Goal: Transaction & Acquisition: Purchase product/service

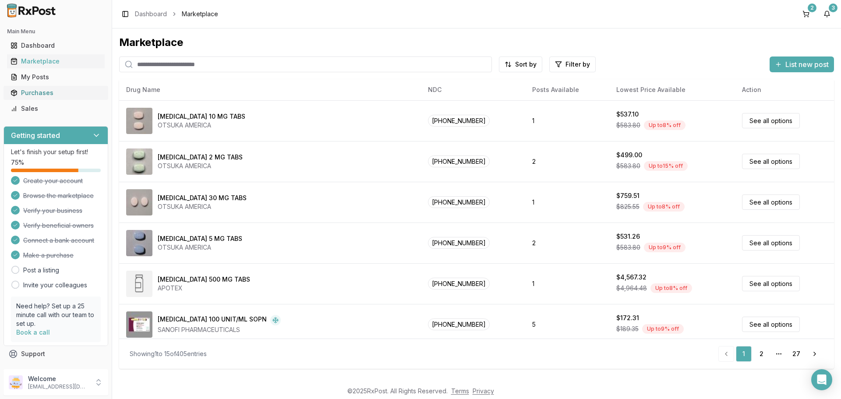
click at [46, 94] on div "Purchases" at bounding box center [56, 92] width 91 height 9
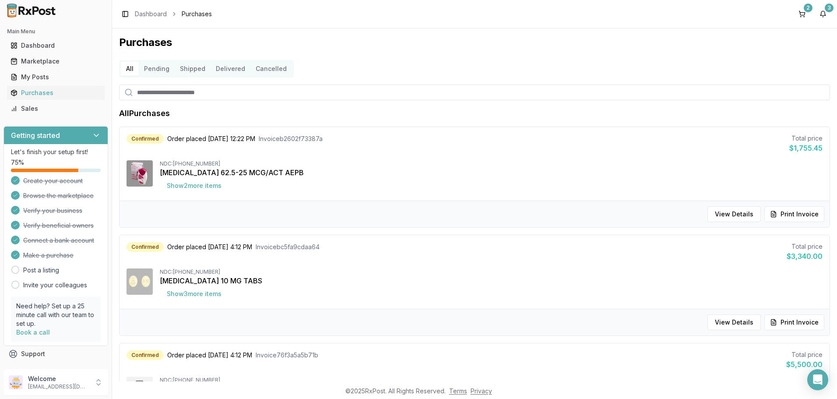
click at [158, 93] on input "search" at bounding box center [474, 92] width 711 height 16
type input "**"
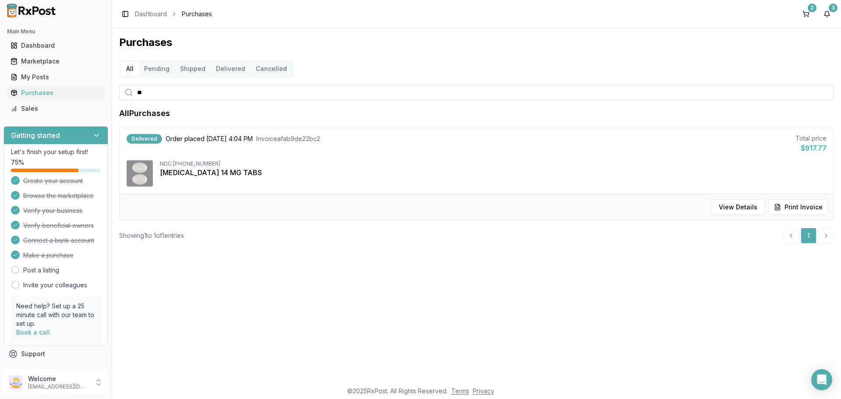
click at [183, 95] on input "**" at bounding box center [476, 92] width 715 height 16
click at [63, 65] on div "Marketplace" at bounding box center [56, 61] width 91 height 9
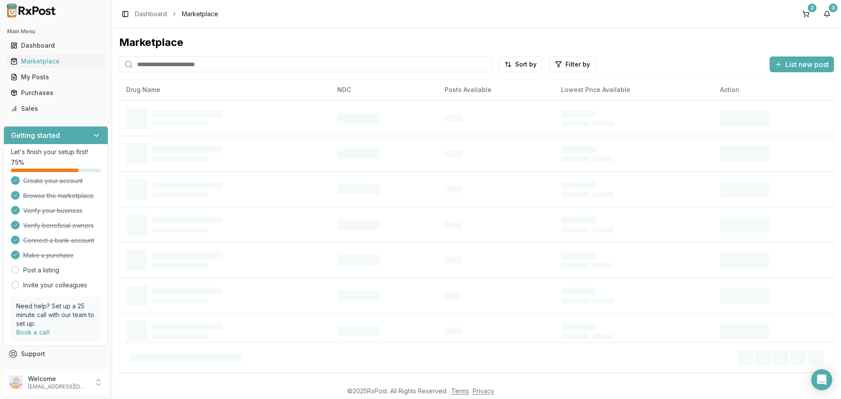
click at [208, 66] on input "search" at bounding box center [305, 64] width 373 height 16
type input "*****"
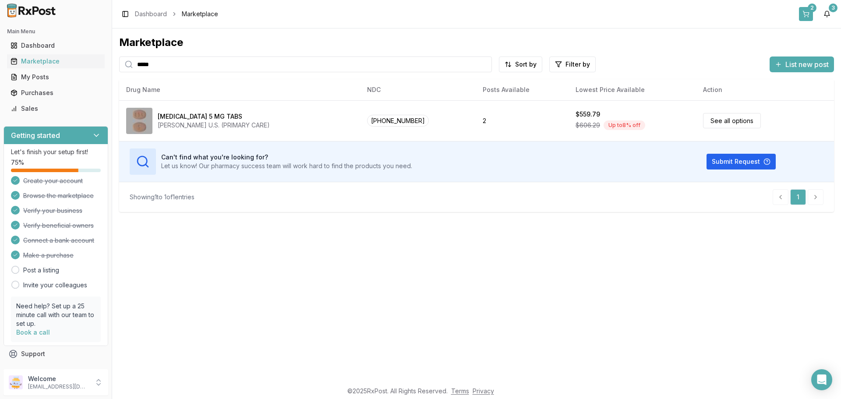
click at [803, 14] on button "2" at bounding box center [806, 14] width 14 height 14
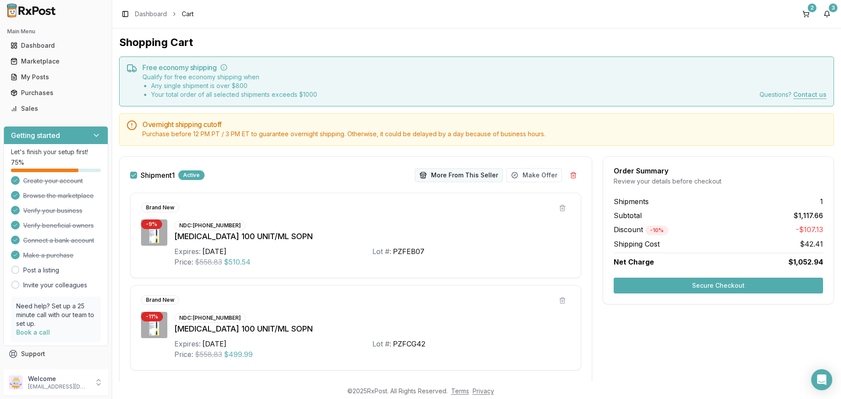
click at [451, 179] on button "More From This Seller" at bounding box center [459, 175] width 88 height 14
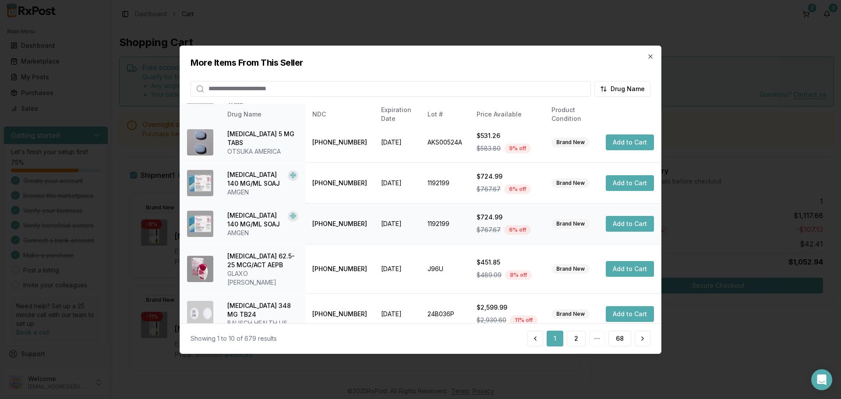
scroll to position [208, 0]
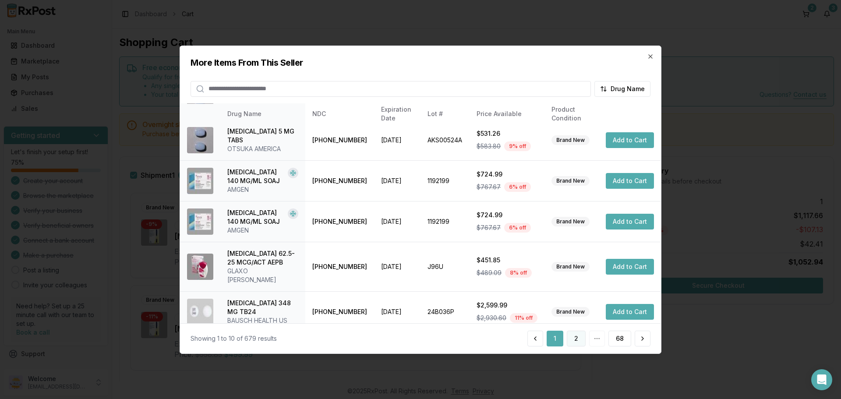
click at [577, 339] on button "2" at bounding box center [576, 339] width 19 height 16
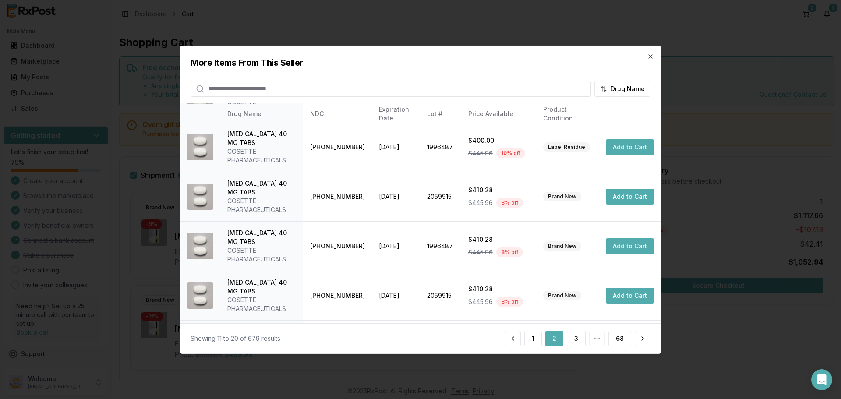
scroll to position [219, 0]
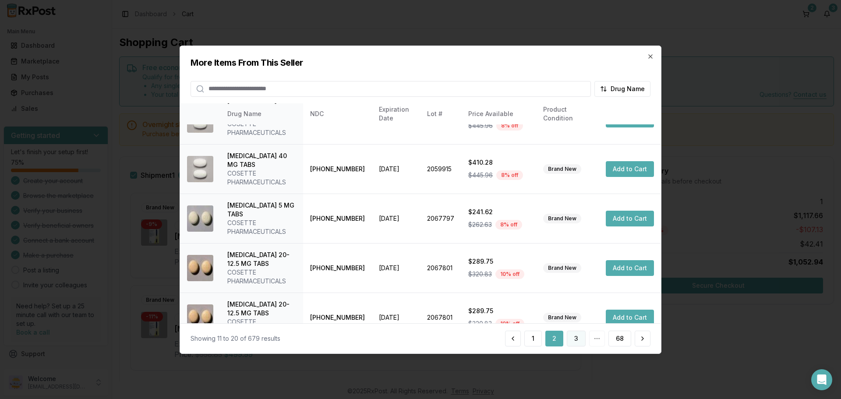
click at [576, 338] on button "3" at bounding box center [576, 339] width 19 height 16
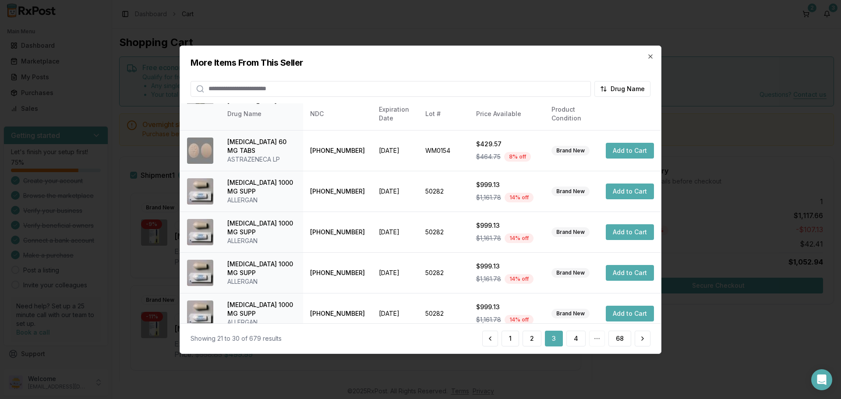
scroll to position [175, 0]
click at [577, 338] on button "4" at bounding box center [575, 339] width 19 height 16
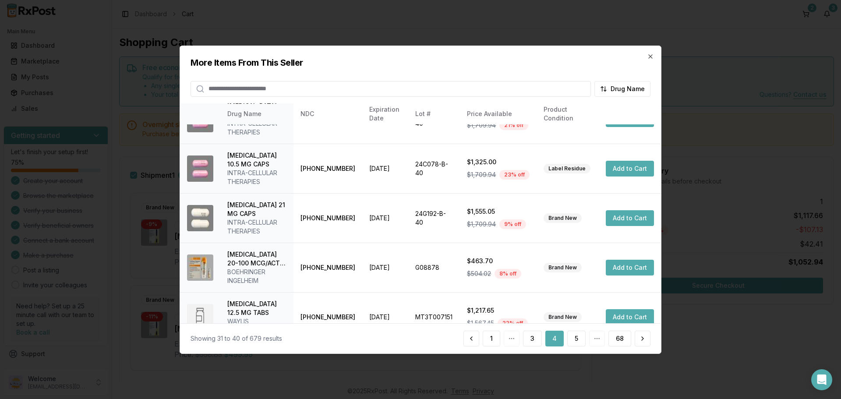
scroll to position [270, 0]
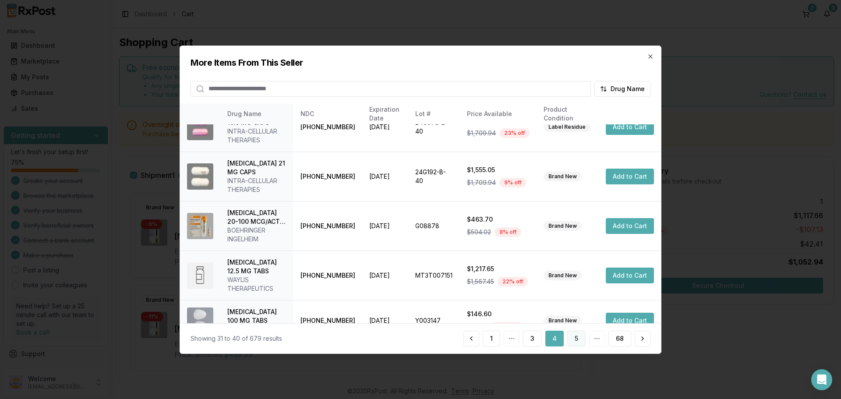
click at [575, 341] on button "5" at bounding box center [576, 339] width 18 height 16
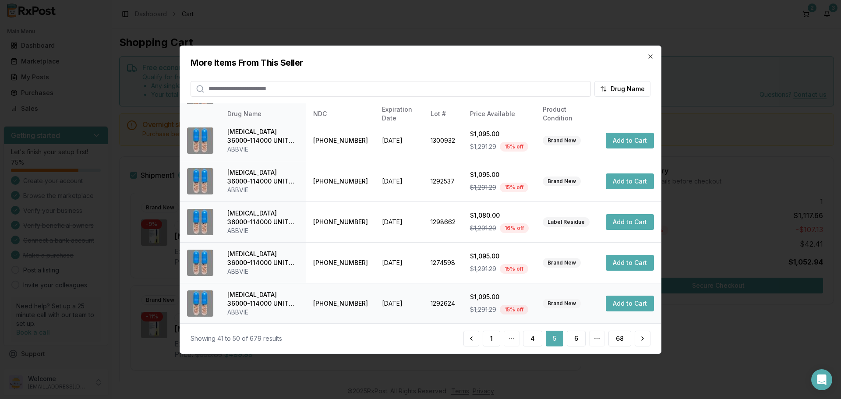
scroll to position [208, 0]
click at [595, 337] on div "1 4 5 6 68" at bounding box center [556, 339] width 187 height 16
click at [574, 340] on button "6" at bounding box center [576, 339] width 19 height 16
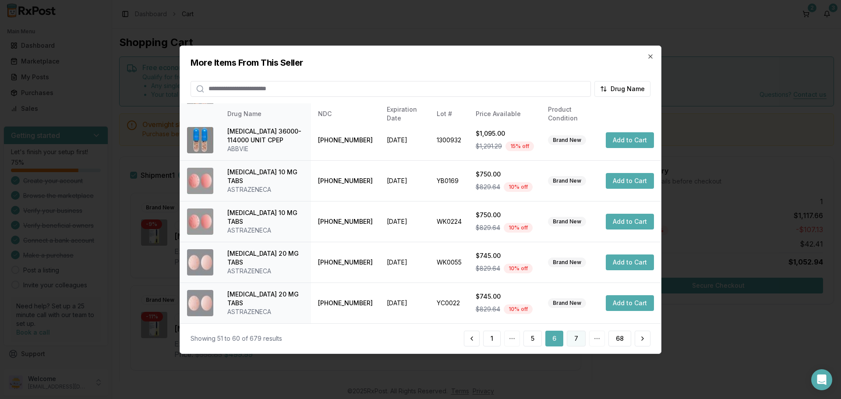
click at [579, 338] on button "7" at bounding box center [576, 339] width 19 height 16
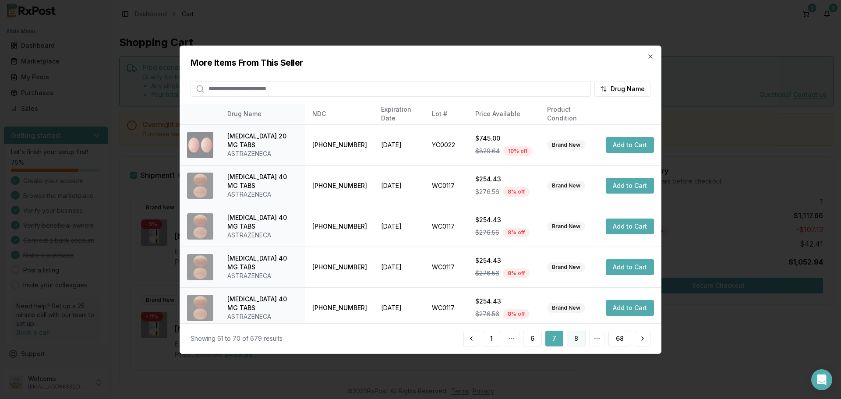
click at [582, 338] on button "8" at bounding box center [576, 339] width 19 height 16
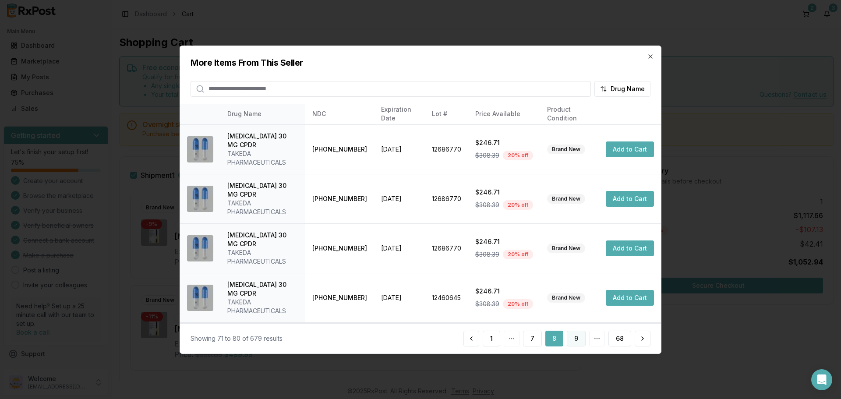
click at [580, 341] on button "9" at bounding box center [576, 339] width 19 height 16
click at [580, 341] on button "10" at bounding box center [574, 339] width 21 height 16
click at [578, 343] on button "11" at bounding box center [575, 339] width 20 height 16
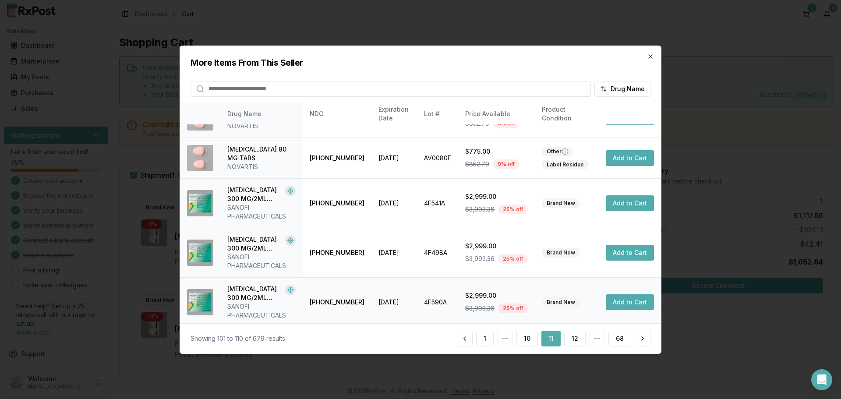
scroll to position [235, 0]
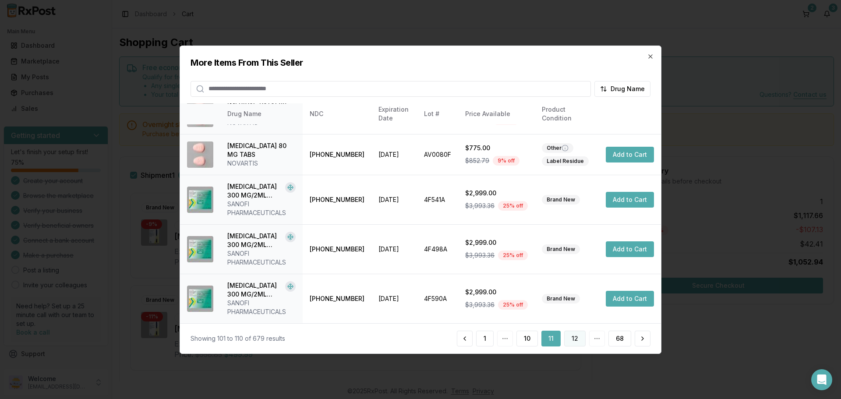
click at [574, 339] on button "12" at bounding box center [574, 339] width 21 height 16
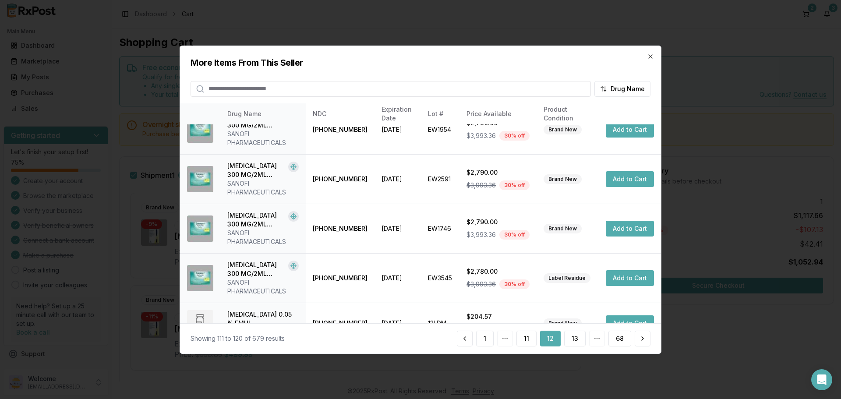
scroll to position [287, 0]
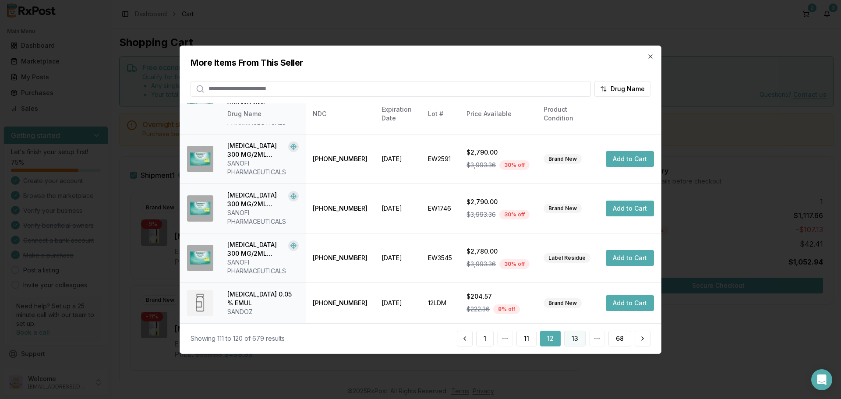
click at [572, 339] on button "13" at bounding box center [574, 339] width 21 height 16
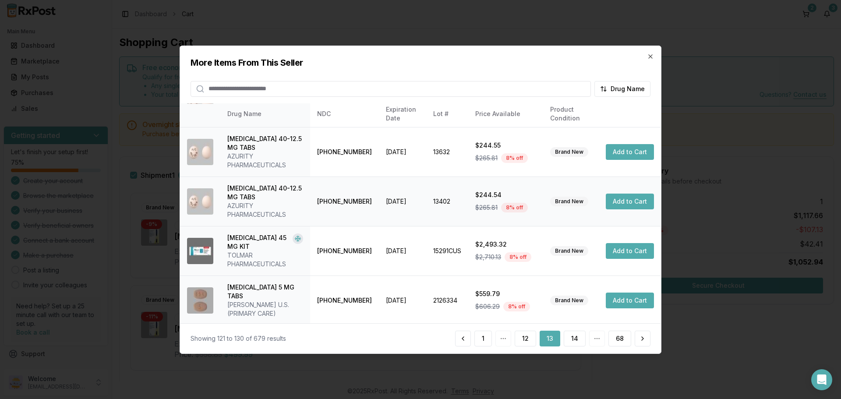
scroll to position [245, 0]
click at [651, 54] on icon "button" at bounding box center [650, 56] width 7 height 7
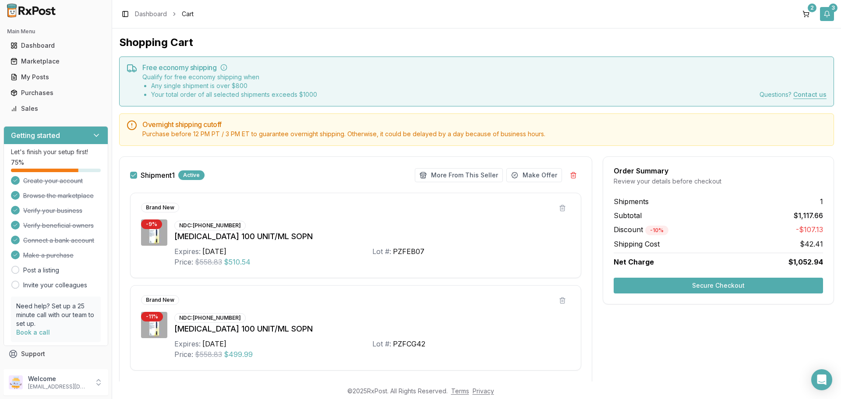
click at [829, 16] on button "3" at bounding box center [827, 14] width 14 height 14
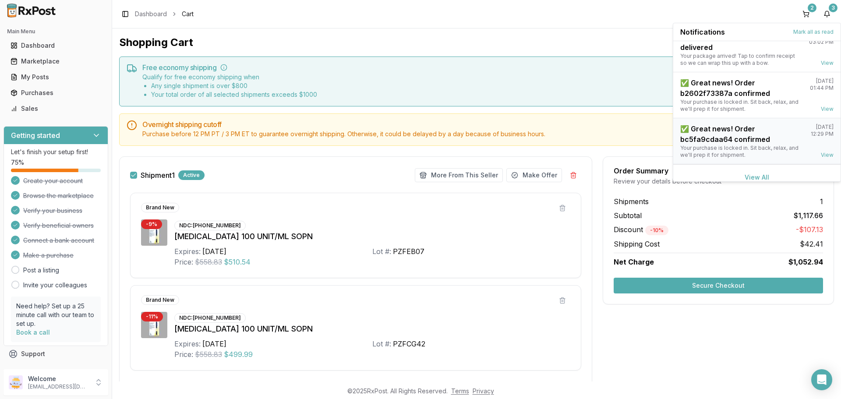
scroll to position [23, 0]
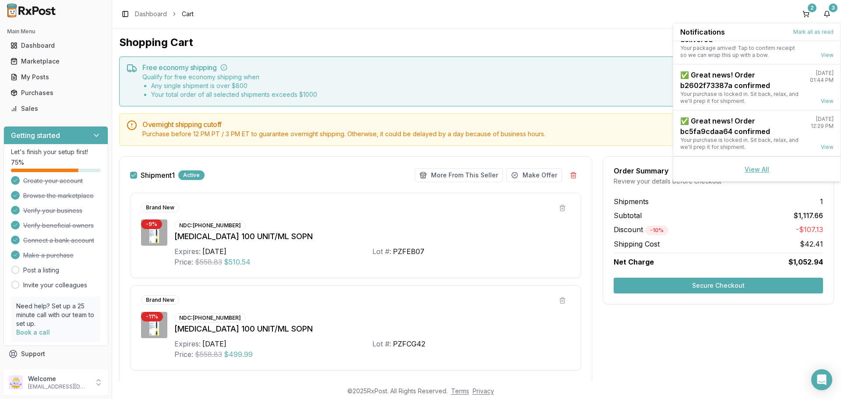
click at [757, 170] on link "View All" at bounding box center [756, 168] width 25 height 7
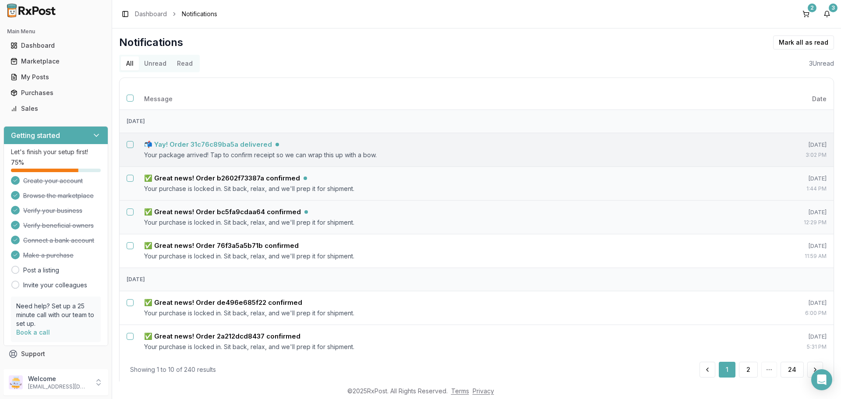
click at [227, 143] on h5 "📬 Yay! Order 31c76c89ba5a delivered" at bounding box center [208, 144] width 128 height 9
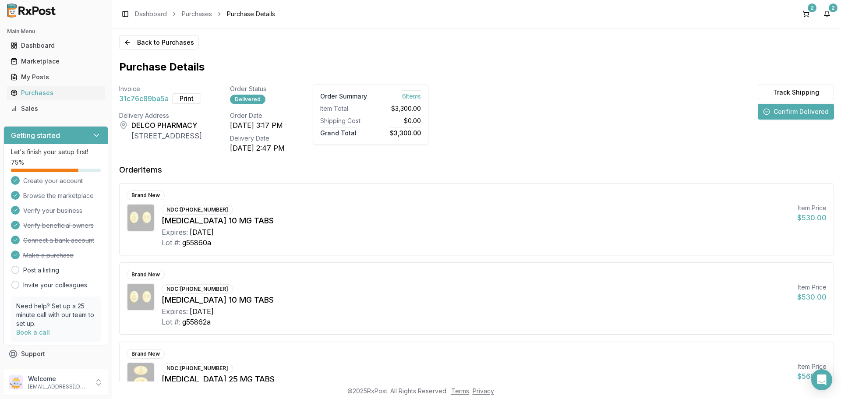
click at [783, 113] on button "Confirm Delivered" at bounding box center [795, 112] width 76 height 16
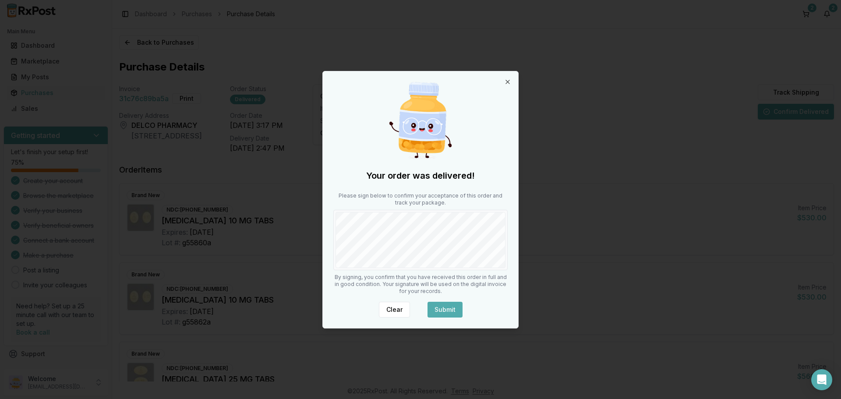
click at [454, 309] on button "Submit" at bounding box center [444, 310] width 35 height 16
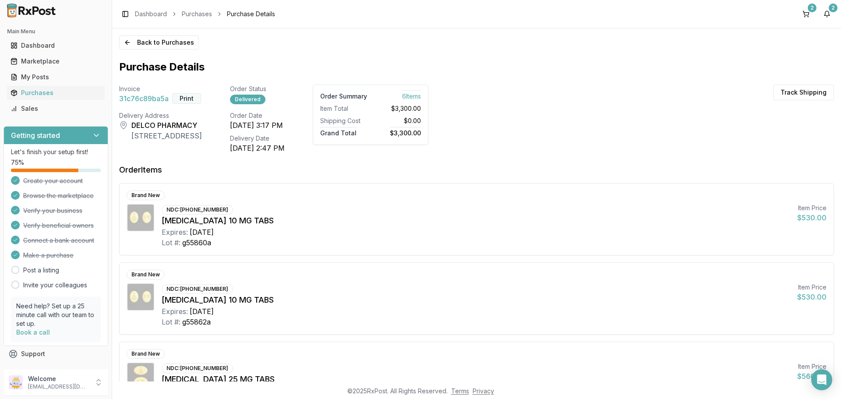
click at [183, 102] on button "Print" at bounding box center [186, 98] width 29 height 11
click at [187, 100] on button "Print" at bounding box center [186, 98] width 29 height 11
click at [37, 95] on div "Purchases" at bounding box center [56, 92] width 91 height 9
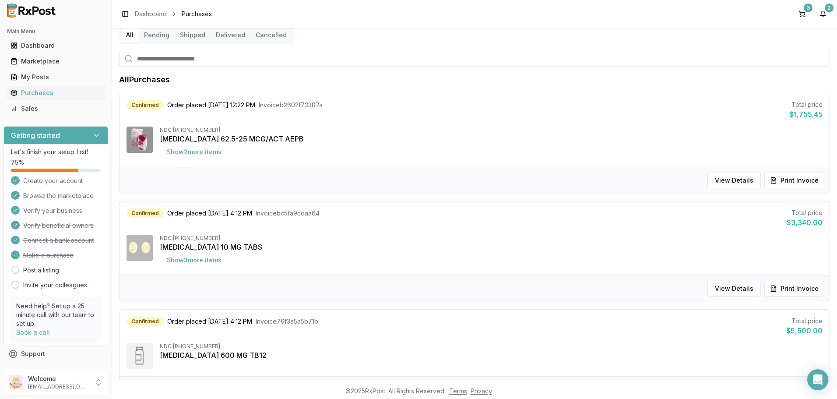
scroll to position [88, 0]
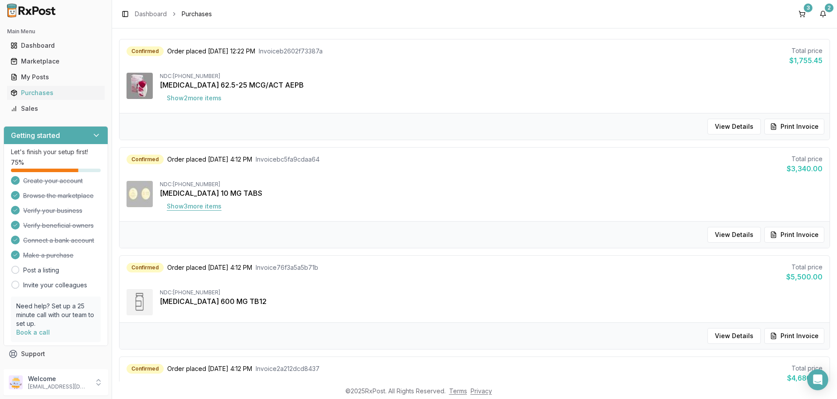
click at [195, 207] on button "Show 3 more item s" at bounding box center [194, 206] width 69 height 16
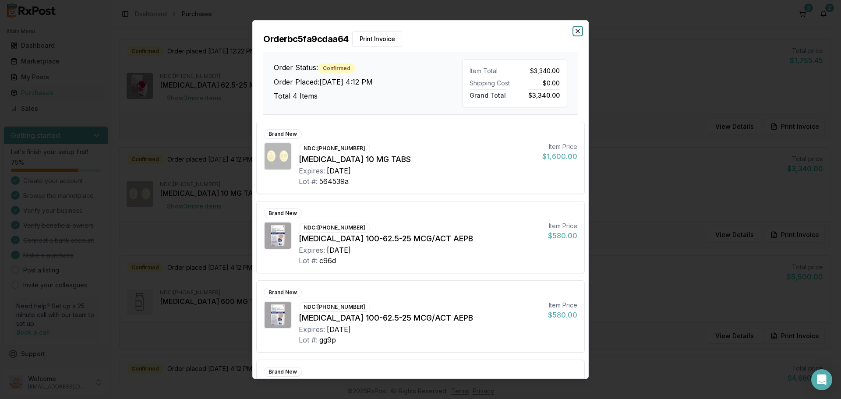
click at [580, 31] on icon "button" at bounding box center [577, 31] width 7 height 7
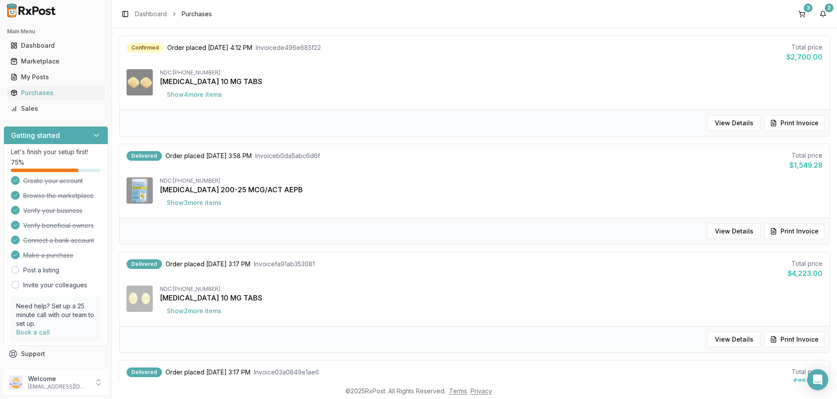
scroll to position [525, 0]
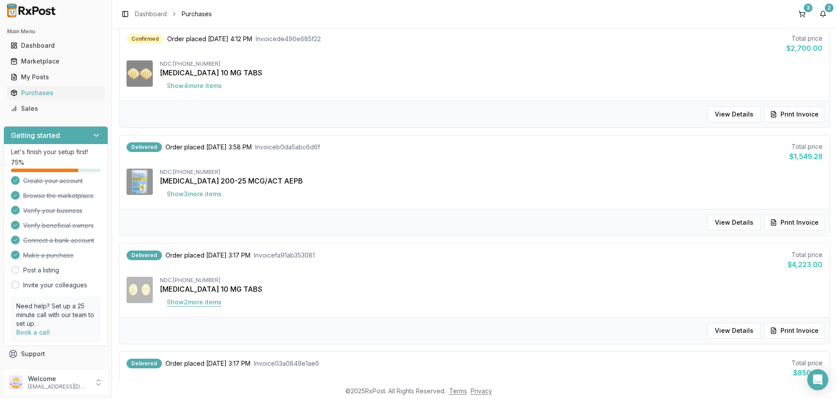
click at [213, 301] on button "Show 2 more item s" at bounding box center [194, 302] width 69 height 16
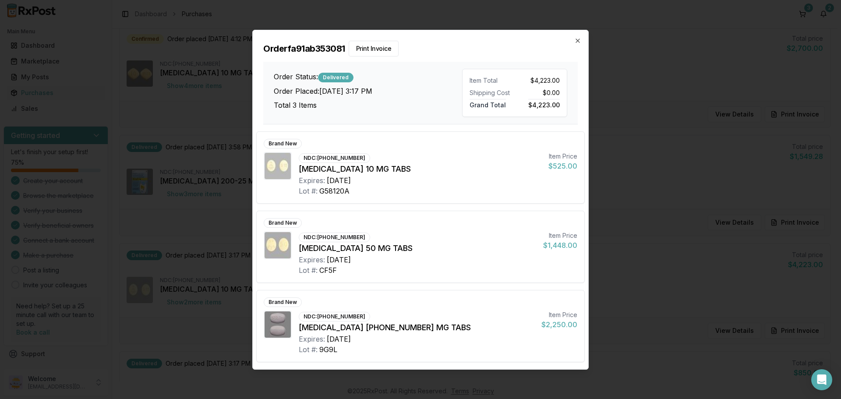
click at [574, 44] on h2 "Order fa91ab353081 Print Invoice" at bounding box center [420, 49] width 314 height 16
click at [577, 41] on icon "button" at bounding box center [578, 41] width 4 height 4
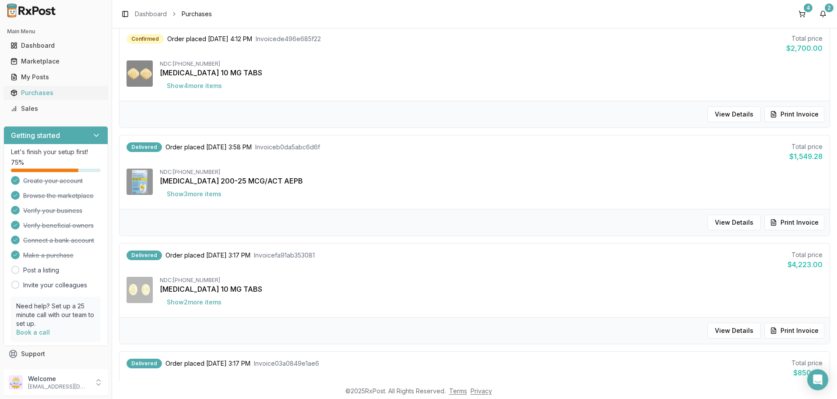
click at [52, 91] on div "Purchases" at bounding box center [56, 92] width 91 height 9
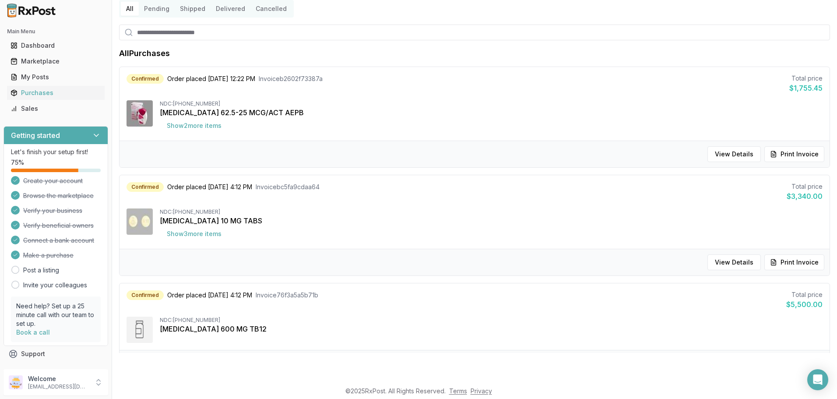
scroll to position [0, 0]
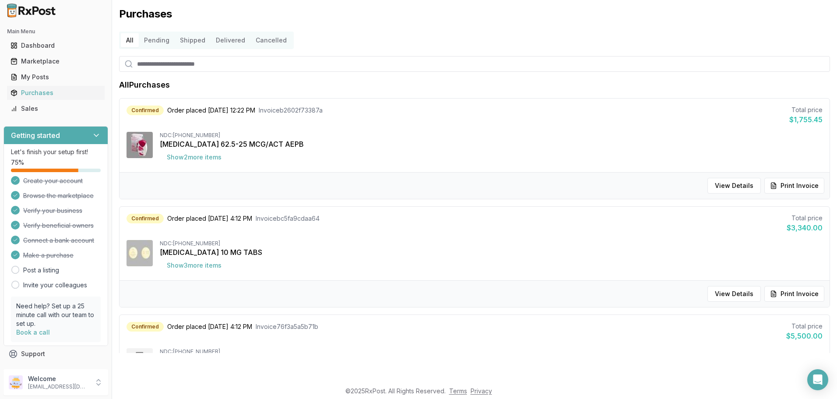
click at [231, 42] on button "Delivered" at bounding box center [231, 40] width 40 height 14
click at [95, 384] on icon at bounding box center [98, 382] width 9 height 9
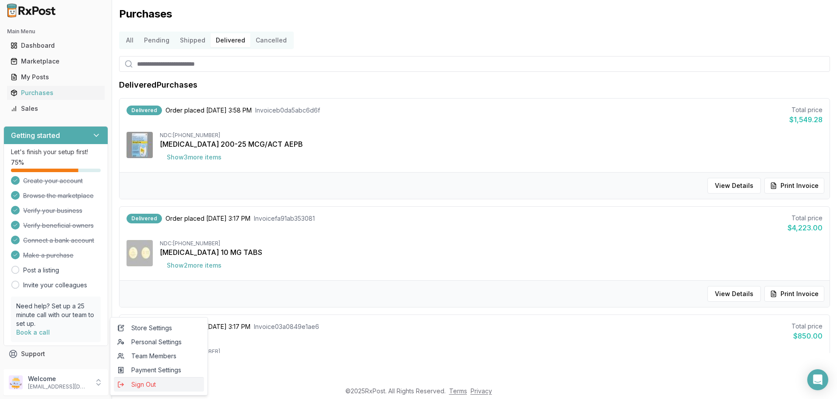
click at [136, 387] on span "Sign Out" at bounding box center [158, 384] width 83 height 9
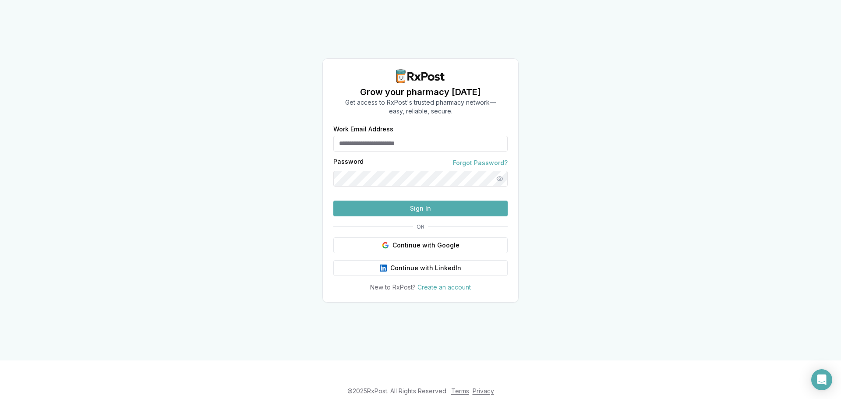
type input "**********"
click at [399, 216] on button "Sign In" at bounding box center [420, 209] width 174 height 16
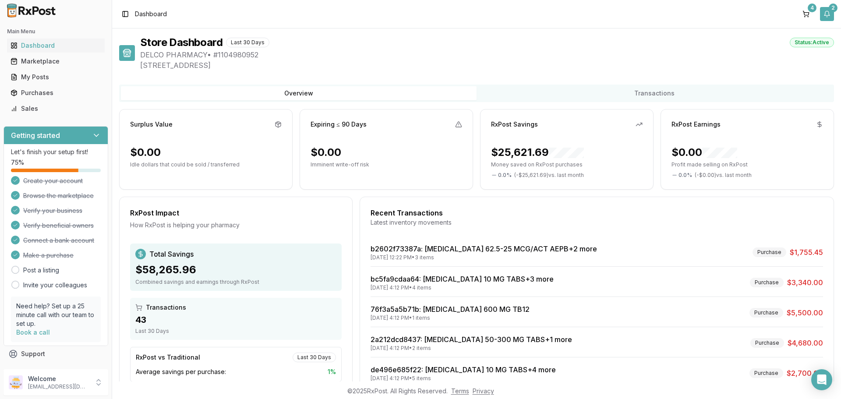
click at [827, 18] on button "2" at bounding box center [827, 14] width 14 height 14
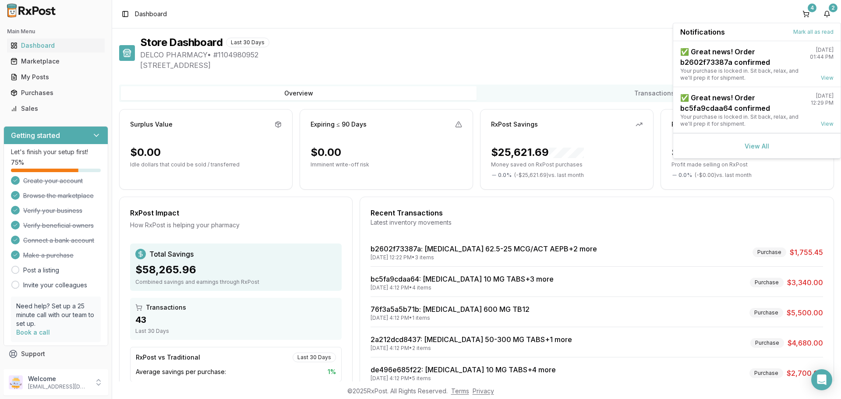
click at [562, 228] on div "Recent Transactions Latest inventory movements" at bounding box center [596, 220] width 473 height 25
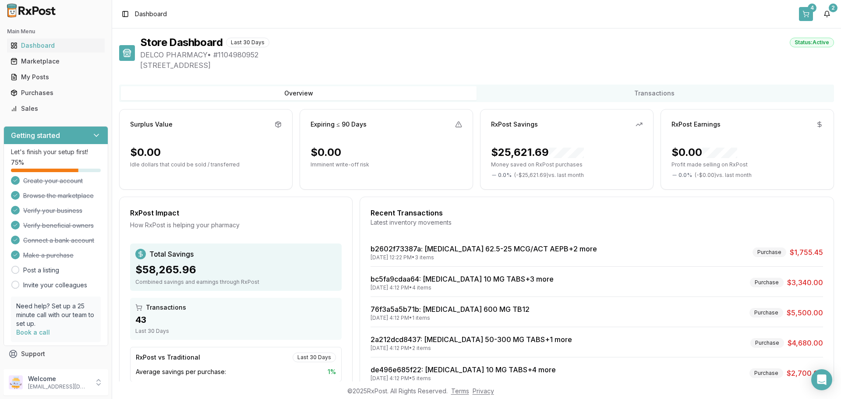
click at [804, 15] on button "4" at bounding box center [806, 14] width 14 height 14
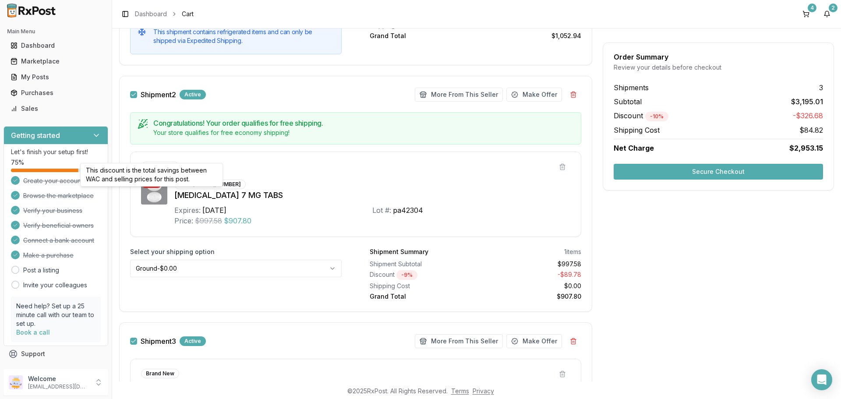
scroll to position [350, 0]
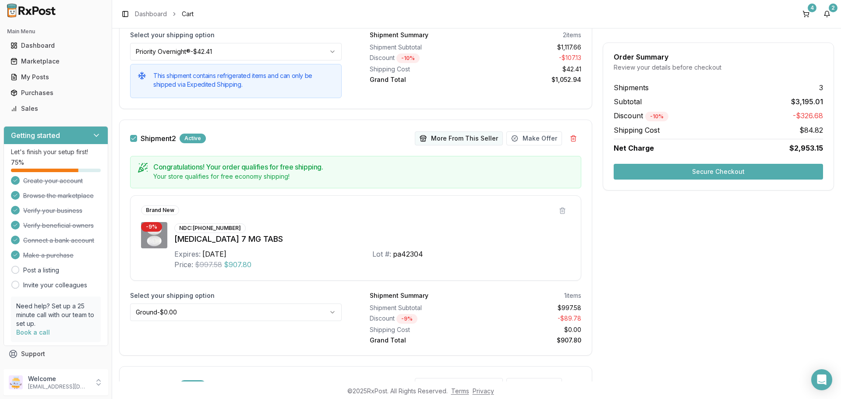
click at [438, 138] on button "More From This Seller" at bounding box center [459, 138] width 88 height 14
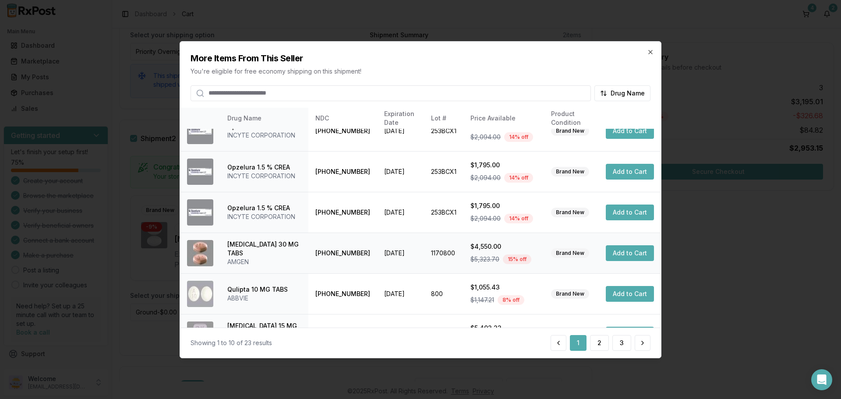
scroll to position [208, 0]
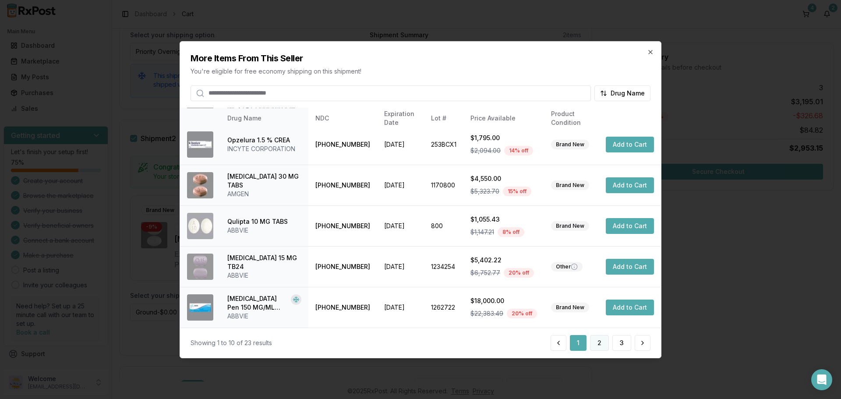
click at [596, 345] on button "2" at bounding box center [599, 343] width 19 height 16
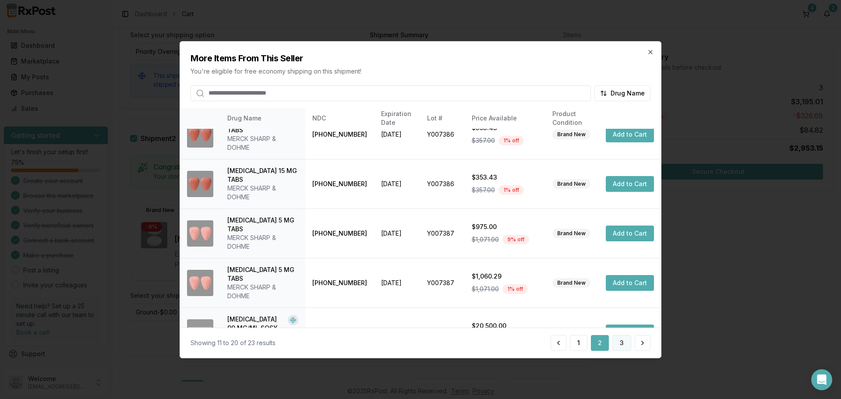
click at [616, 346] on button "3" at bounding box center [621, 343] width 19 height 16
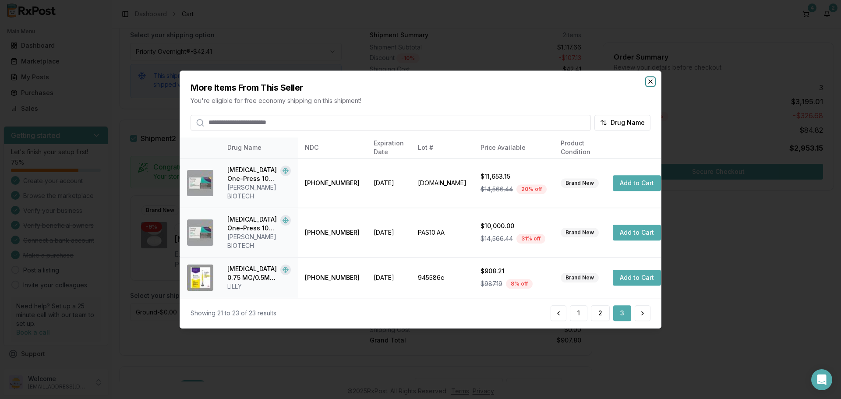
click at [652, 85] on icon "button" at bounding box center [650, 81] width 7 height 7
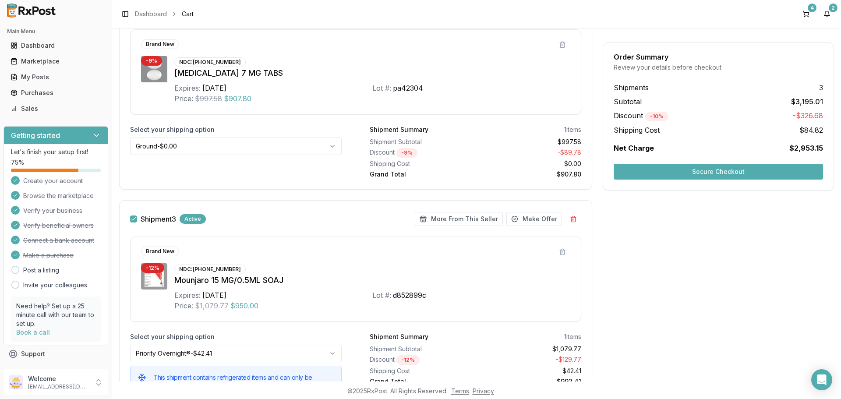
scroll to position [569, 0]
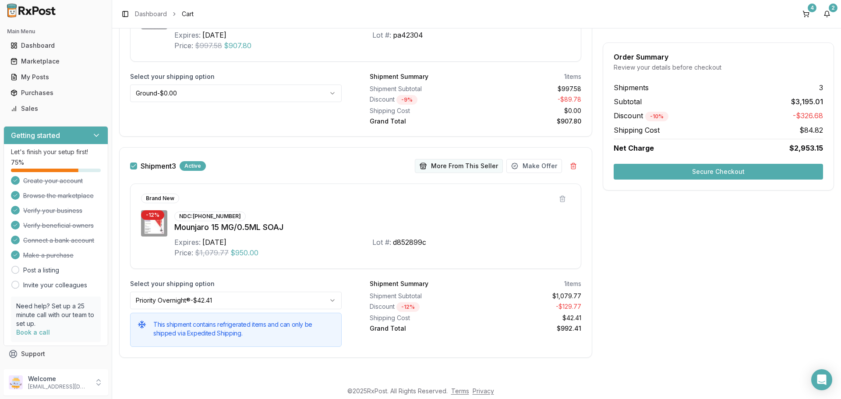
click at [460, 168] on button "More From This Seller" at bounding box center [459, 166] width 88 height 14
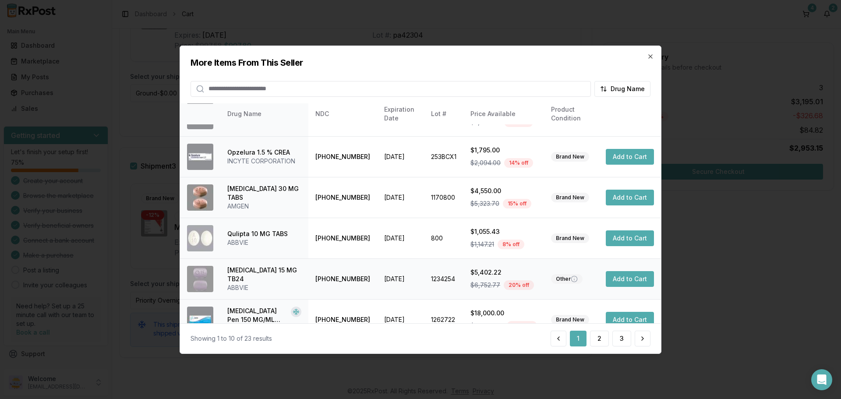
scroll to position [208, 0]
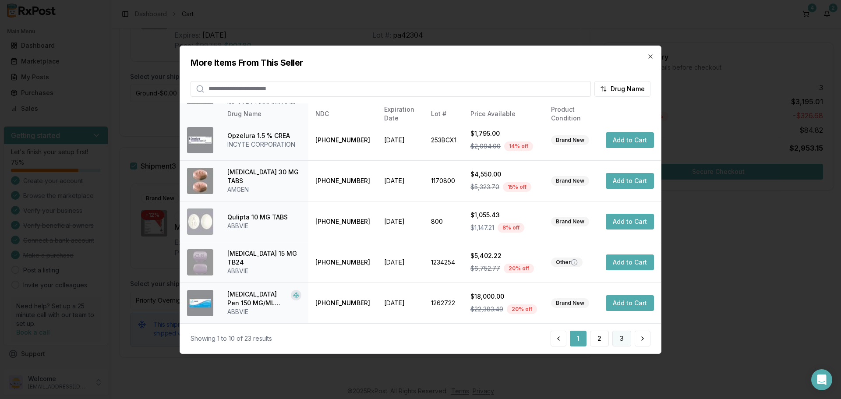
click at [622, 341] on button "3" at bounding box center [621, 339] width 19 height 16
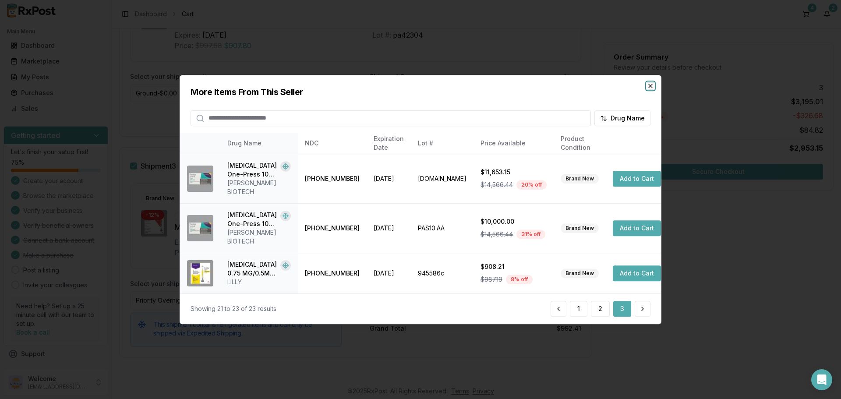
click at [648, 89] on icon "button" at bounding box center [650, 85] width 7 height 7
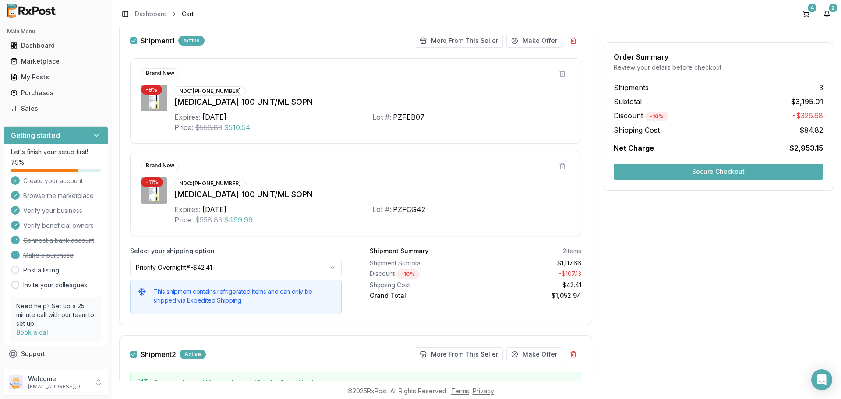
scroll to position [44, 0]
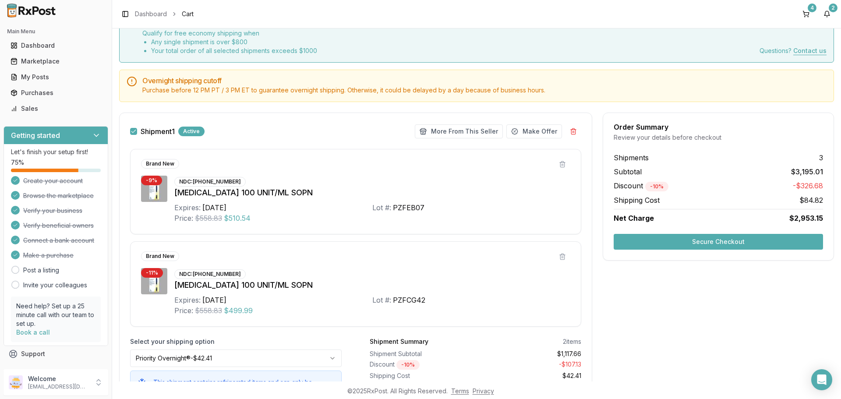
click at [134, 130] on button "button" at bounding box center [133, 131] width 7 height 7
click at [703, 242] on button "Secure Checkout" at bounding box center [717, 242] width 209 height 16
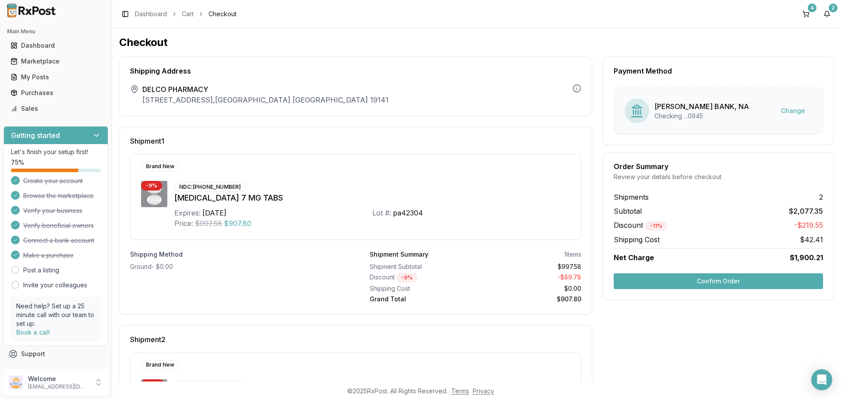
click at [683, 282] on button "Confirm Order" at bounding box center [717, 281] width 209 height 16
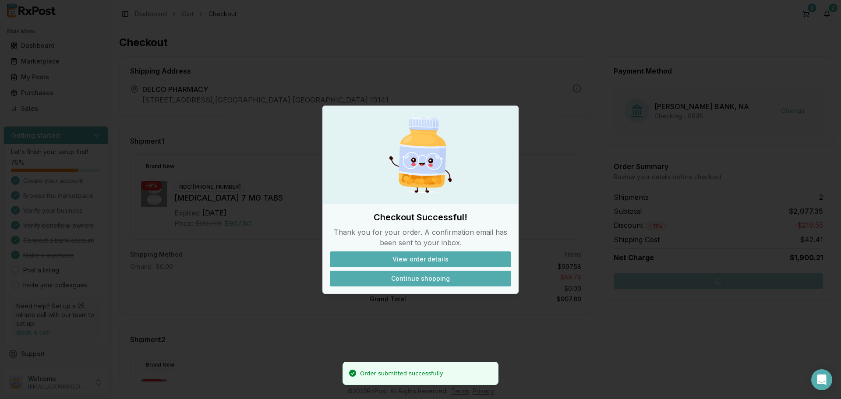
click at [435, 280] on button "Continue shopping" at bounding box center [420, 279] width 181 height 16
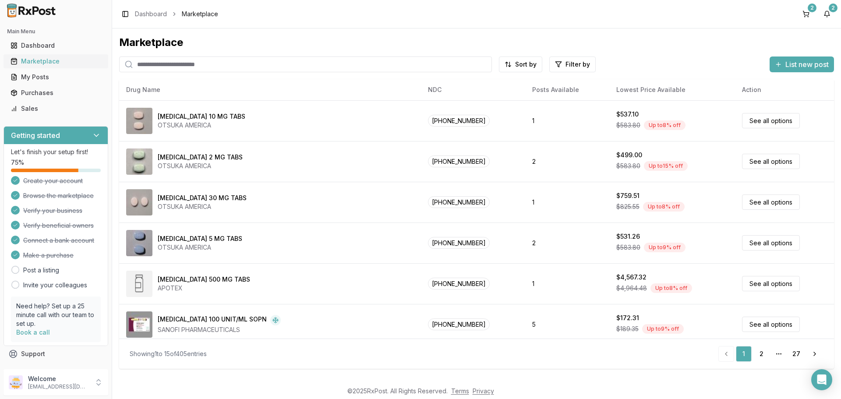
click at [42, 62] on div "Marketplace" at bounding box center [56, 61] width 91 height 9
click at [53, 92] on div "Purchases" at bounding box center [56, 92] width 91 height 9
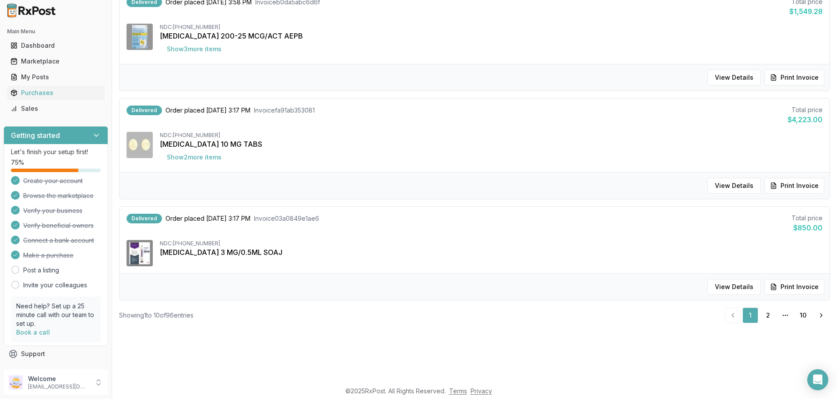
scroll to position [88, 0]
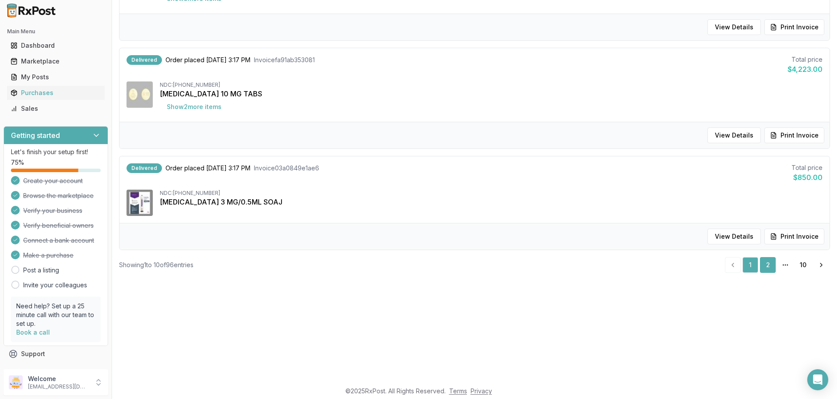
click at [761, 265] on link "2" at bounding box center [768, 265] width 16 height 16
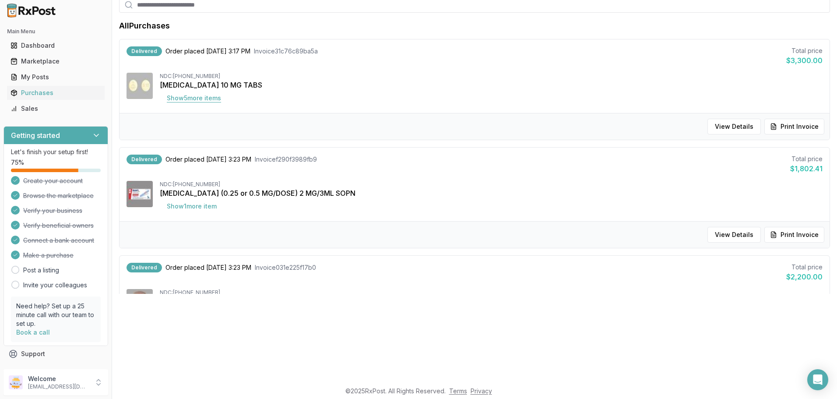
click at [185, 96] on button "Show 5 more item s" at bounding box center [194, 98] width 68 height 16
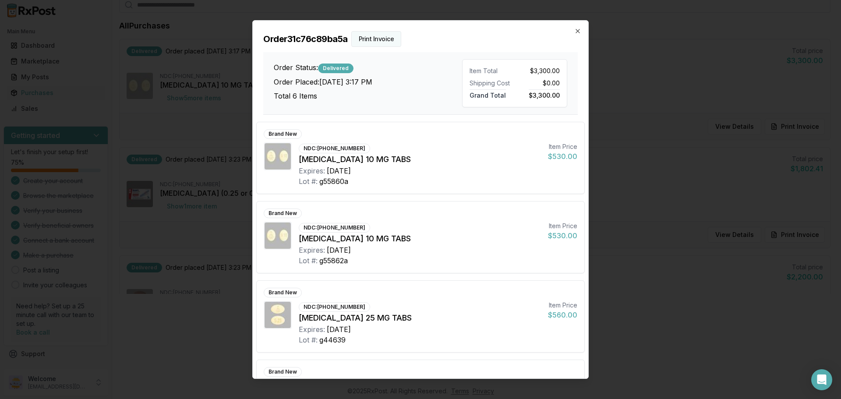
click at [373, 36] on button "Print Invoice" at bounding box center [376, 39] width 50 height 16
click at [577, 32] on icon "button" at bounding box center [577, 31] width 7 height 7
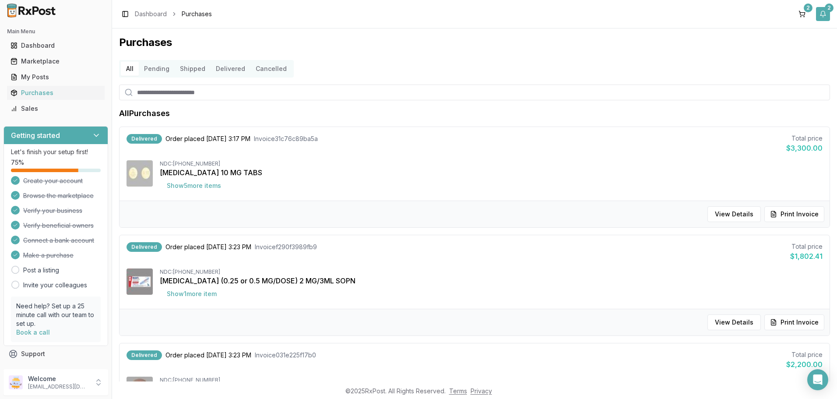
click at [824, 15] on button "2" at bounding box center [823, 14] width 14 height 14
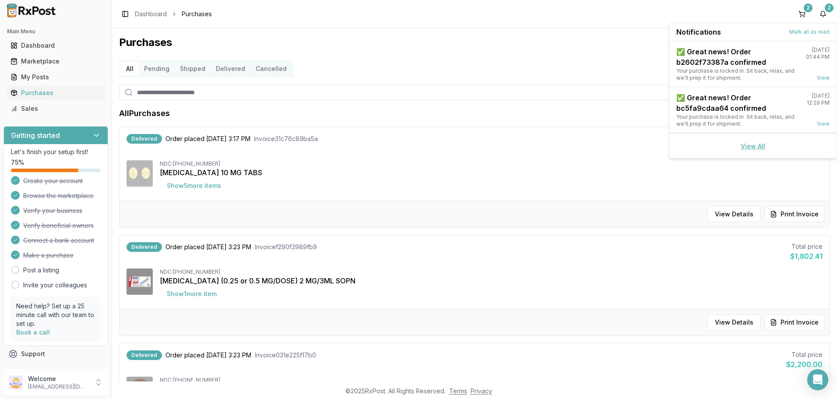
click at [751, 146] on link "View All" at bounding box center [753, 145] width 25 height 7
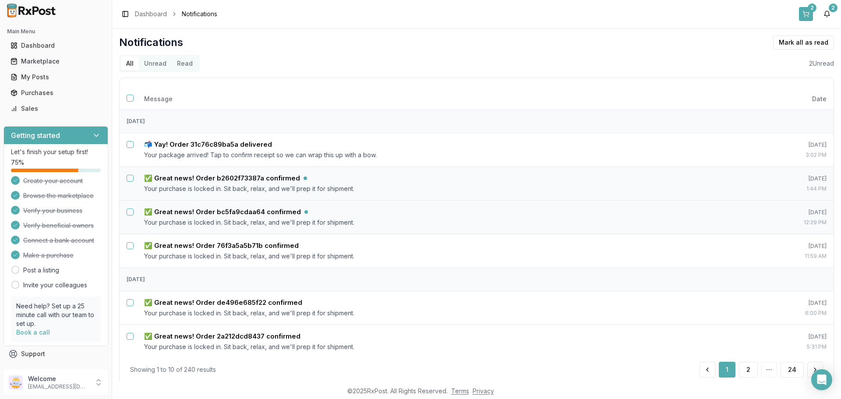
click at [803, 15] on button "2" at bounding box center [806, 14] width 14 height 14
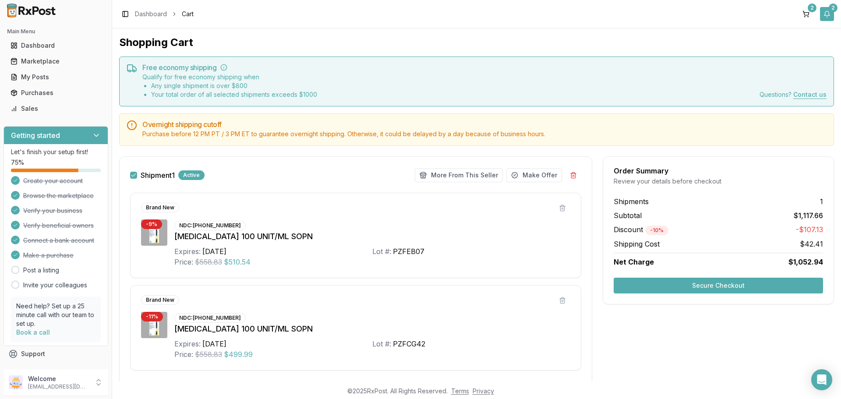
click at [824, 14] on button "2" at bounding box center [827, 14] width 14 height 14
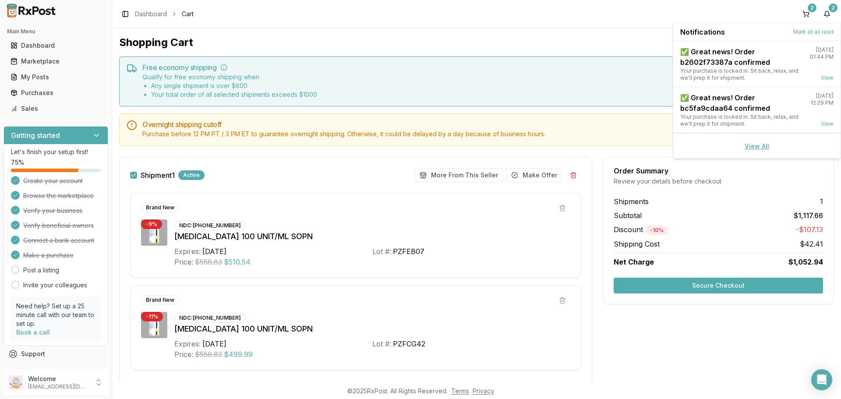
click at [753, 145] on link "View All" at bounding box center [756, 145] width 25 height 7
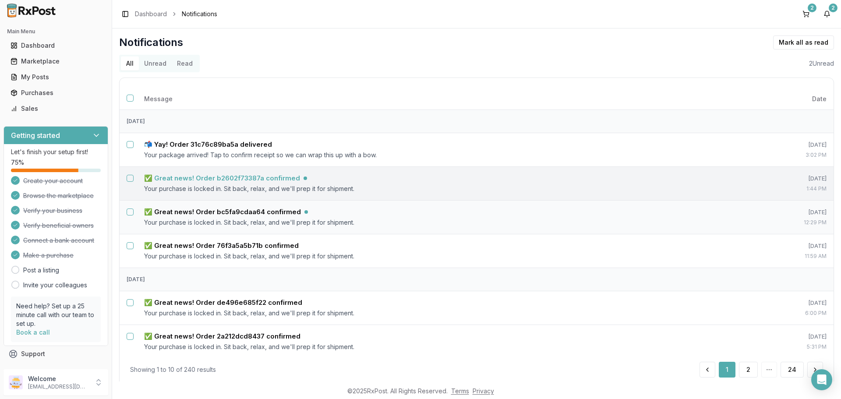
click at [203, 178] on h5 "✅ Great news! Order b2602f73387a confirmed" at bounding box center [222, 178] width 156 height 9
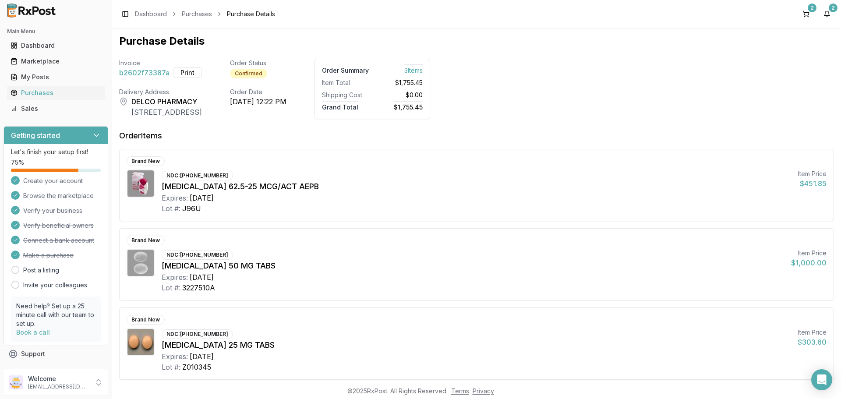
scroll to position [49, 0]
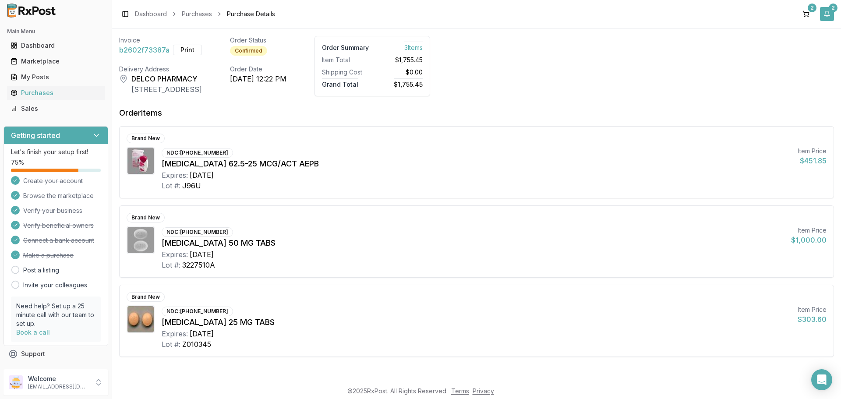
click at [825, 14] on button "2" at bounding box center [827, 14] width 14 height 14
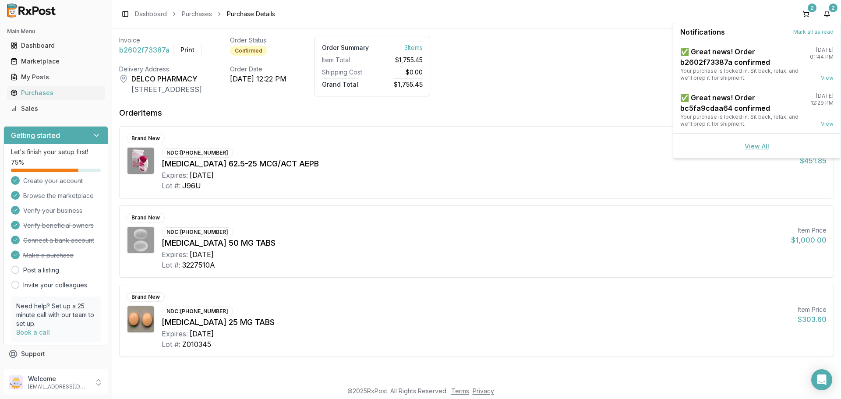
click at [756, 144] on link "View All" at bounding box center [756, 145] width 25 height 7
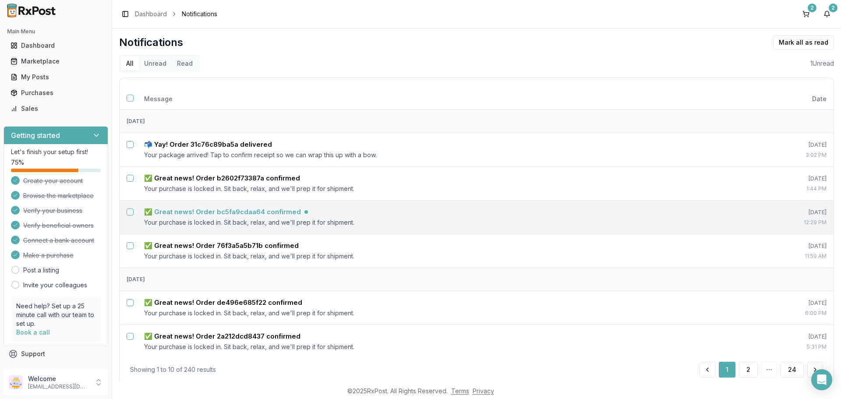
click at [264, 211] on h5 "✅ Great news! Order bc5fa9cdaa64 confirmed" at bounding box center [222, 212] width 157 height 9
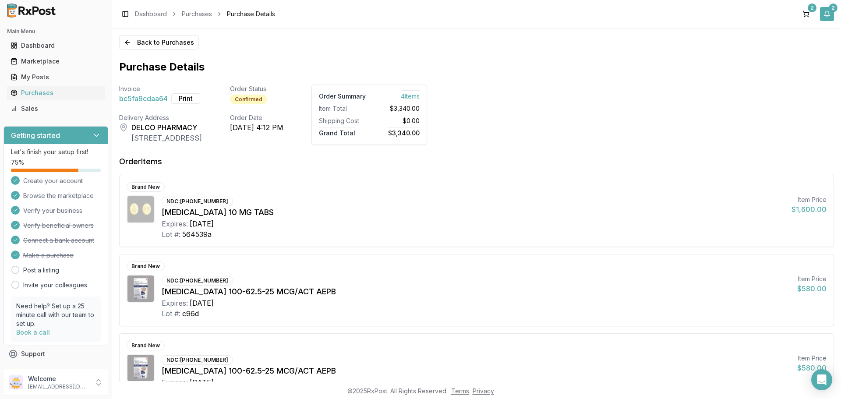
click at [828, 15] on button "2" at bounding box center [827, 14] width 14 height 14
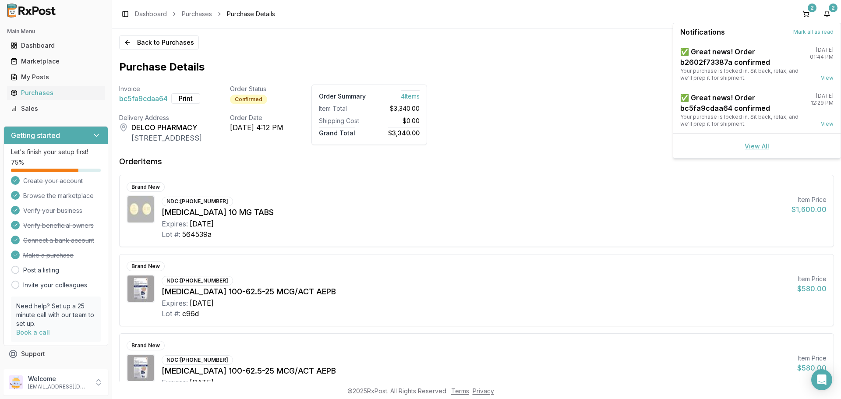
click at [759, 143] on link "View All" at bounding box center [756, 145] width 25 height 7
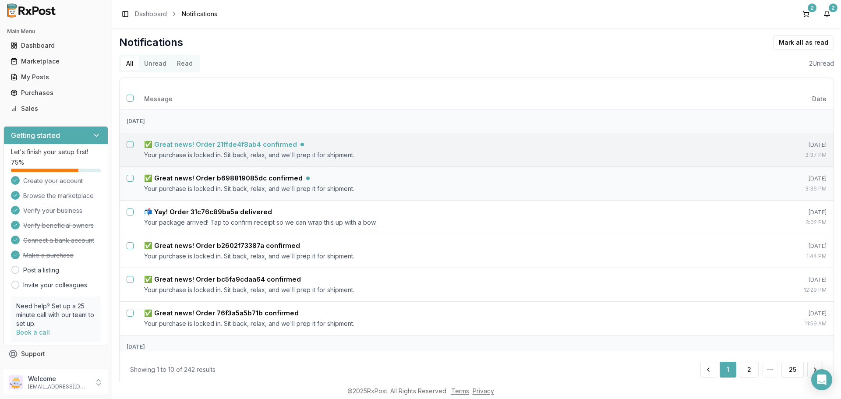
click at [244, 141] on h5 "✅ Great news! Order 21ffde4f8ab4 confirmed" at bounding box center [220, 144] width 153 height 9
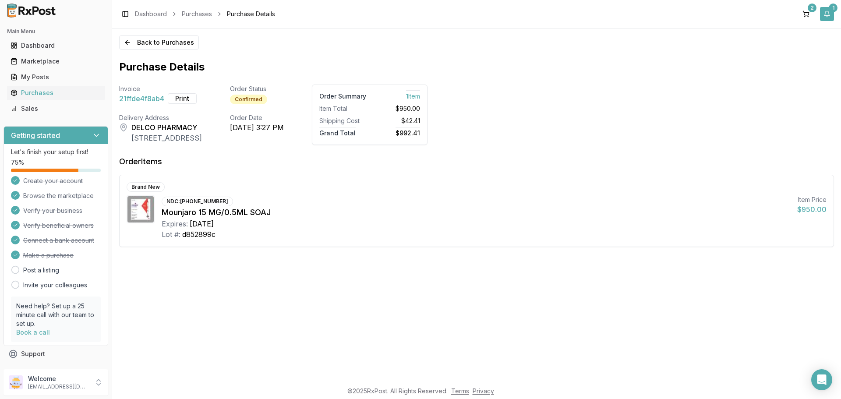
click at [824, 14] on button "1" at bounding box center [827, 14] width 14 height 14
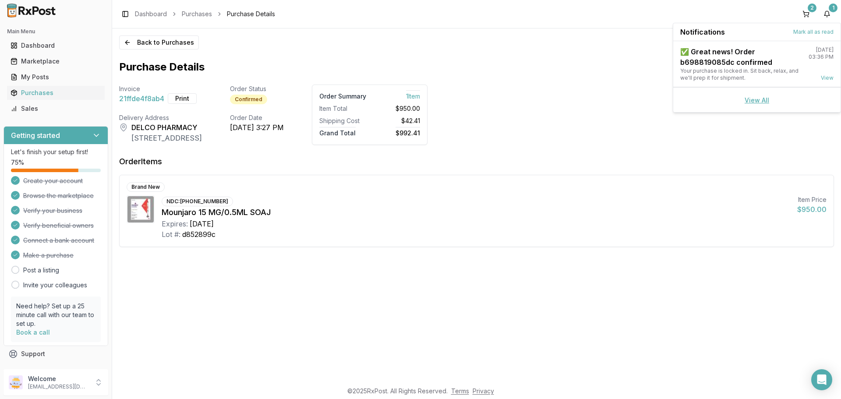
click at [764, 101] on link "View All" at bounding box center [756, 99] width 25 height 7
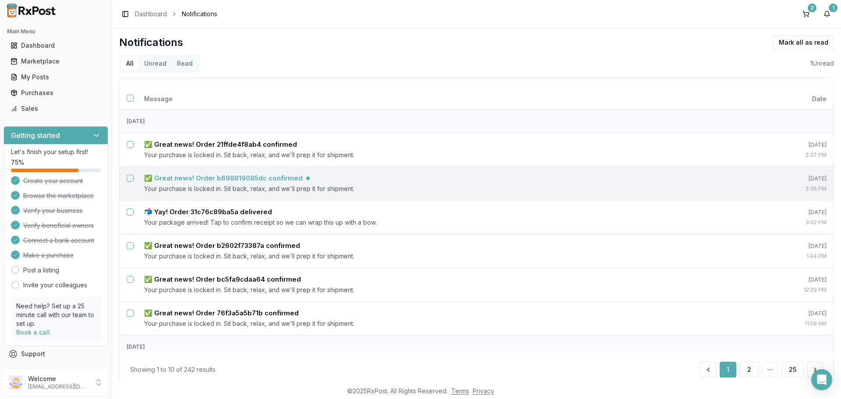
click at [271, 181] on h5 "✅ Great news! Order b698819085dc confirmed" at bounding box center [223, 178] width 158 height 9
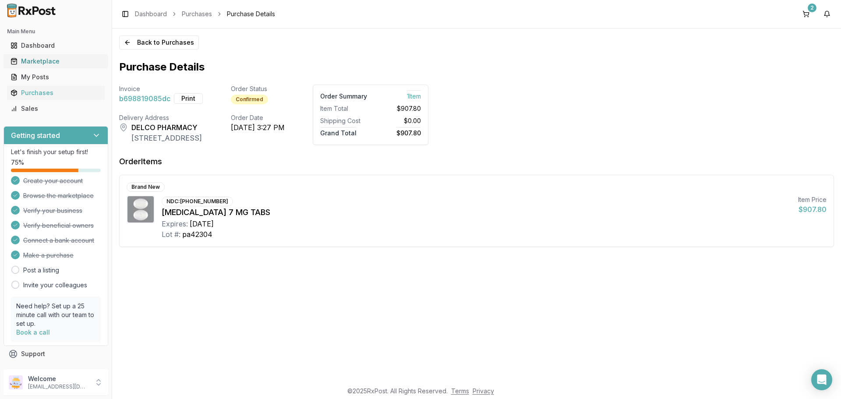
click at [51, 58] on div "Marketplace" at bounding box center [56, 61] width 91 height 9
